Goal: Communication & Community: Participate in discussion

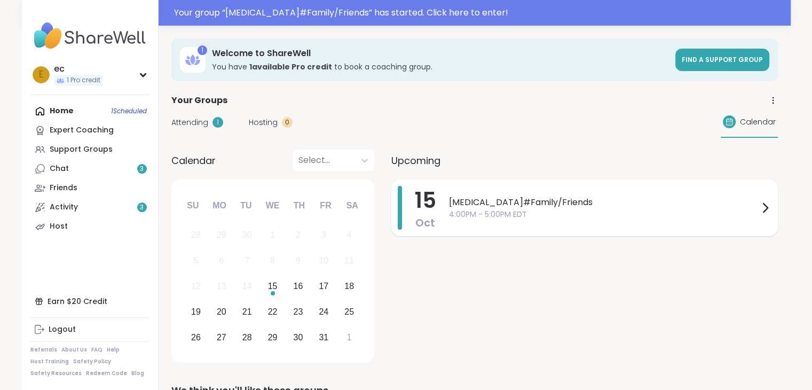
click at [500, 204] on span "[MEDICAL_DATA]#Family/Friends" at bounding box center [604, 202] width 310 height 13
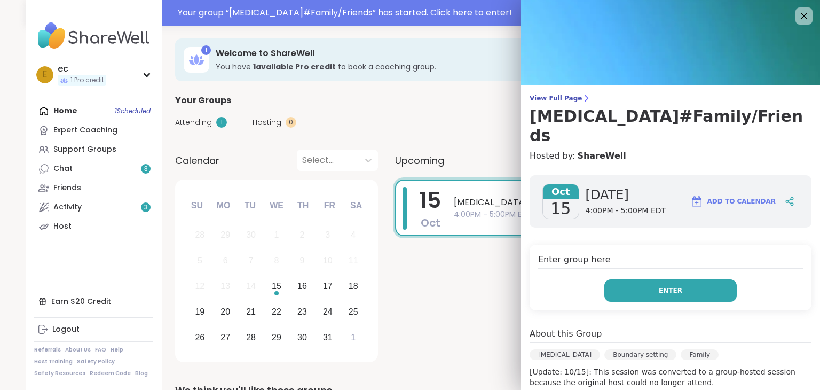
click at [621, 282] on button "Enter" at bounding box center [670, 290] width 132 height 22
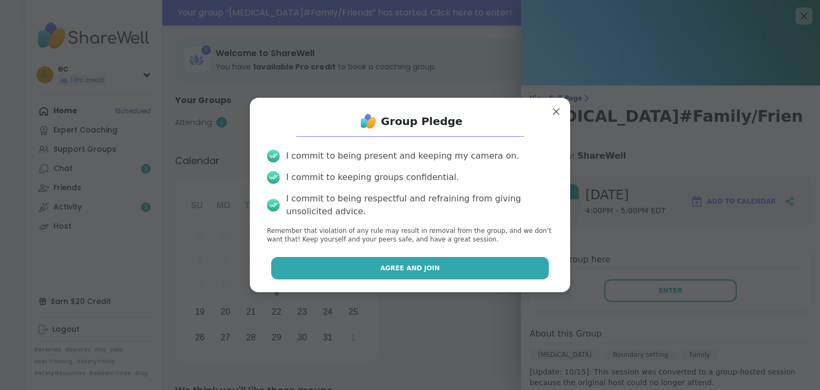
click at [431, 267] on button "Agree and Join" at bounding box center [410, 268] width 278 height 22
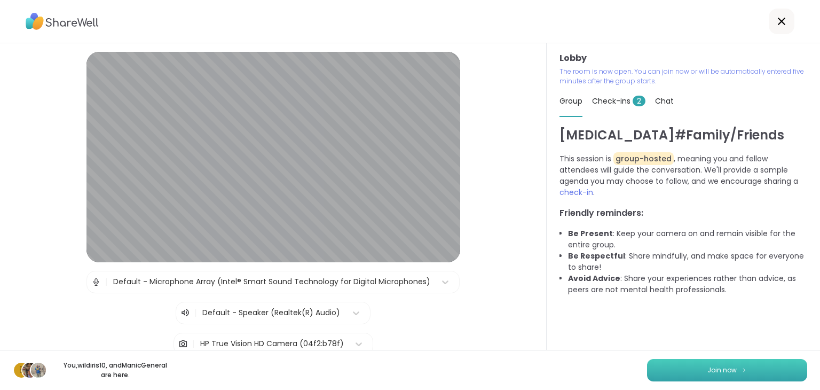
click at [681, 366] on button "Join now" at bounding box center [727, 370] width 160 height 22
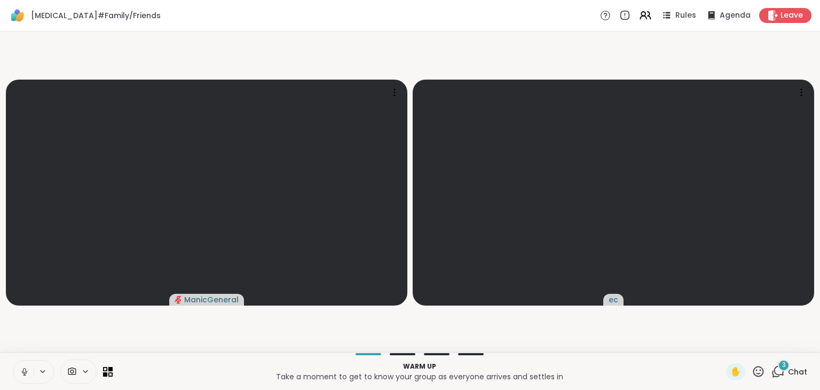
click at [21, 372] on icon at bounding box center [25, 372] width 10 height 10
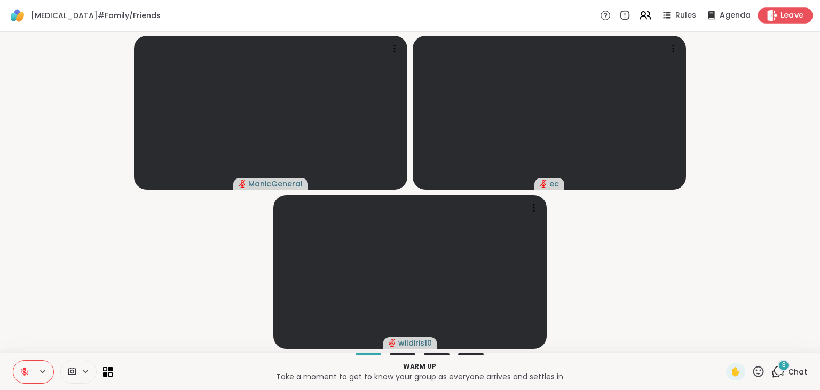
click at [784, 13] on span "Leave" at bounding box center [792, 15] width 23 height 11
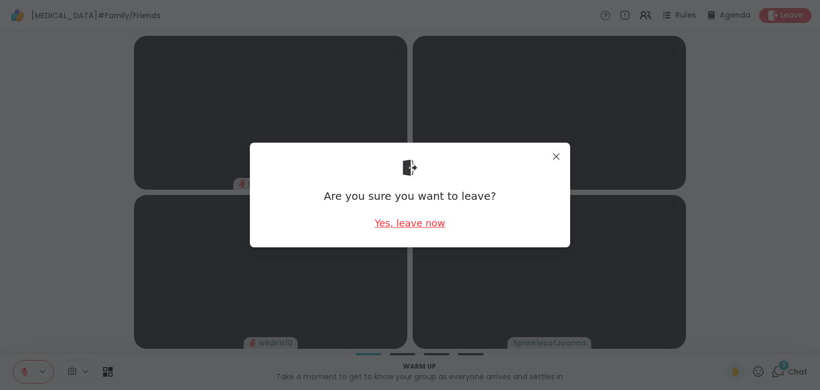
click at [406, 222] on div "Yes, leave now" at bounding box center [410, 222] width 70 height 13
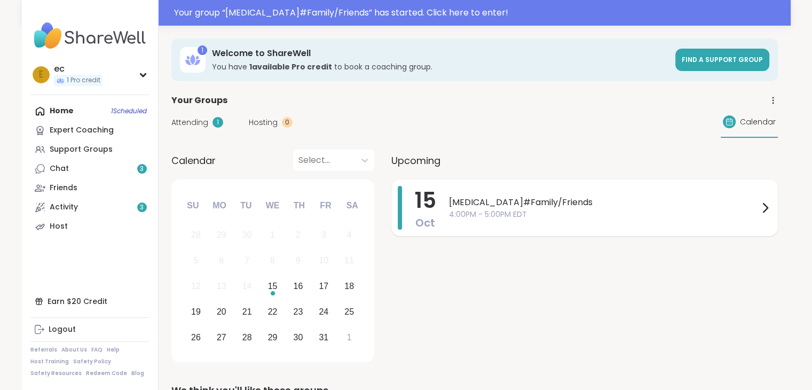
click at [581, 206] on span "[MEDICAL_DATA]#Family/Friends" at bounding box center [604, 202] width 310 height 13
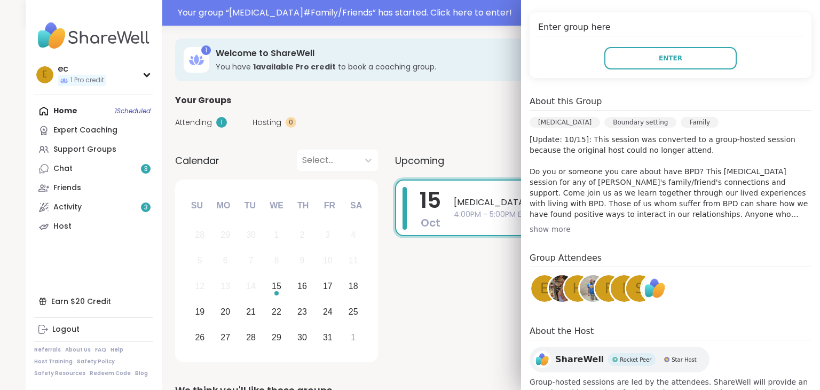
scroll to position [265, 0]
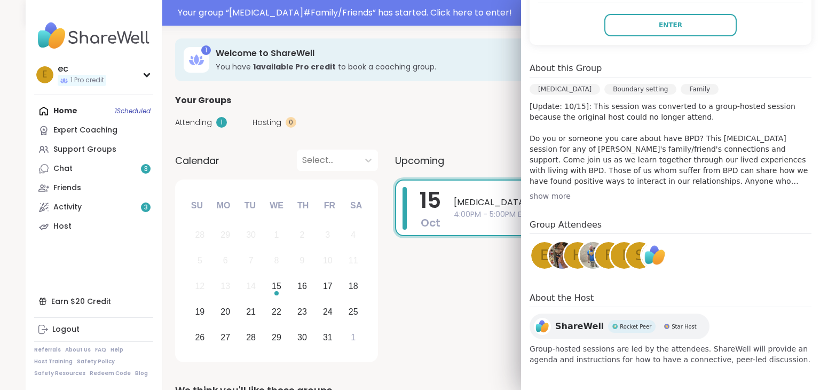
click at [533, 196] on div "show more" at bounding box center [671, 196] width 282 height 11
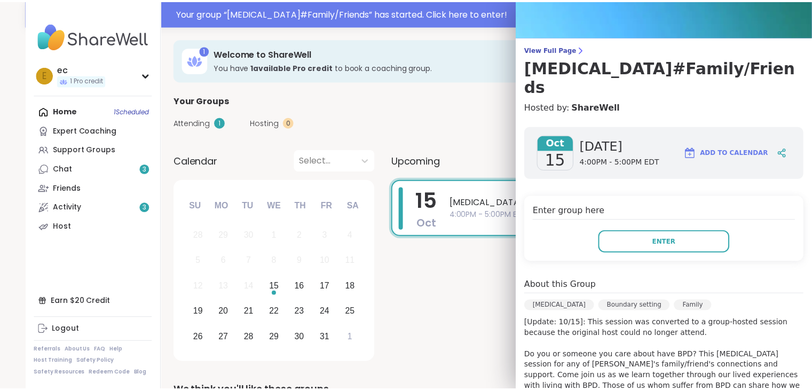
scroll to position [49, 0]
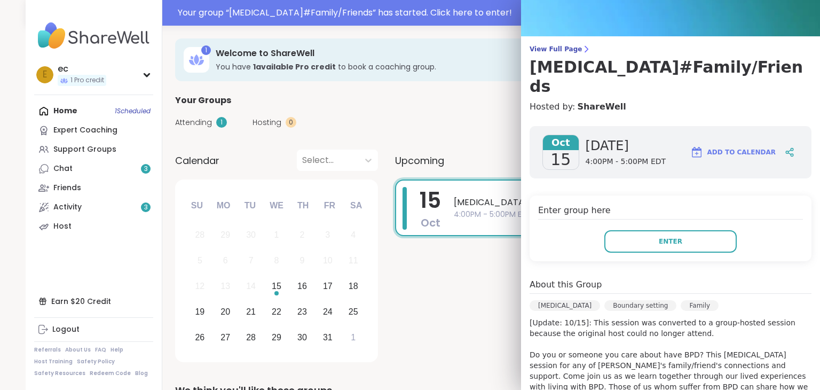
click at [432, 117] on div "Attending 1 Hosting 0 Calendar" at bounding box center [478, 122] width 606 height 31
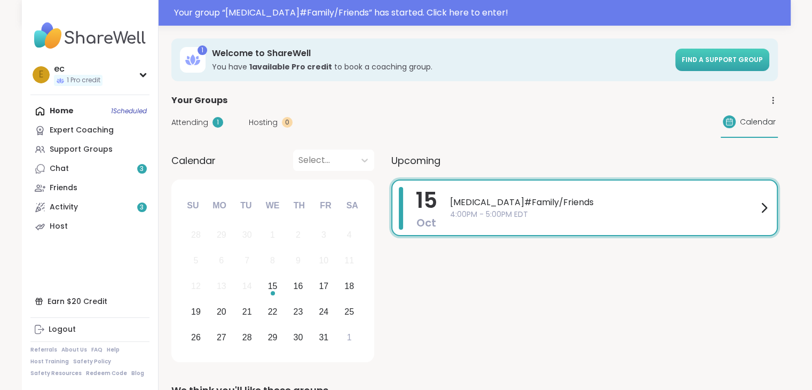
click at [703, 58] on span "Find a support group" at bounding box center [722, 59] width 81 height 9
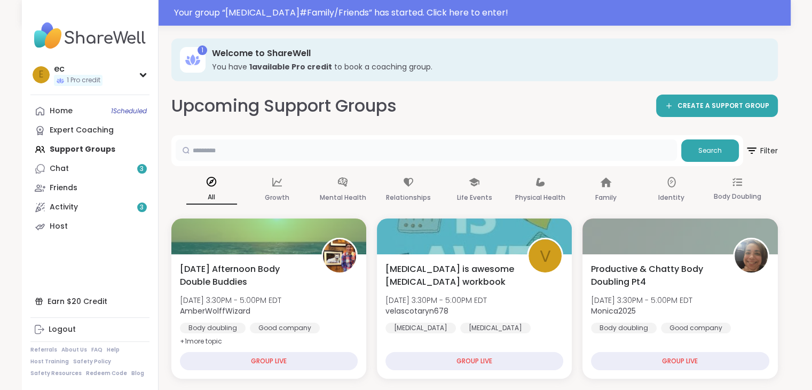
click at [216, 148] on input "text" at bounding box center [426, 149] width 501 height 21
type input "**********"
